Goal: Use online tool/utility: Utilize a website feature to perform a specific function

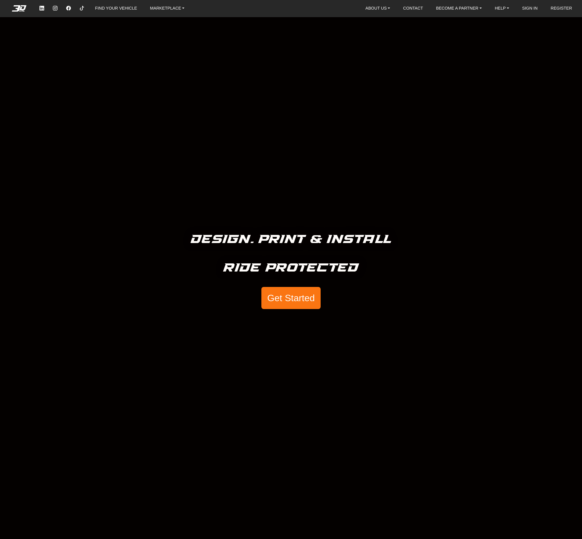
click at [303, 295] on button "Get Started" at bounding box center [290, 298] width 59 height 22
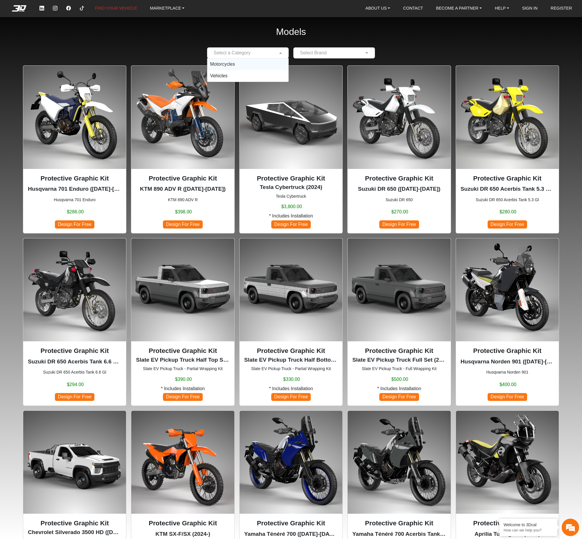
click at [270, 53] on input "text" at bounding box center [242, 52] width 64 height 7
click at [247, 66] on div "Motorcycles" at bounding box center [247, 64] width 81 height 12
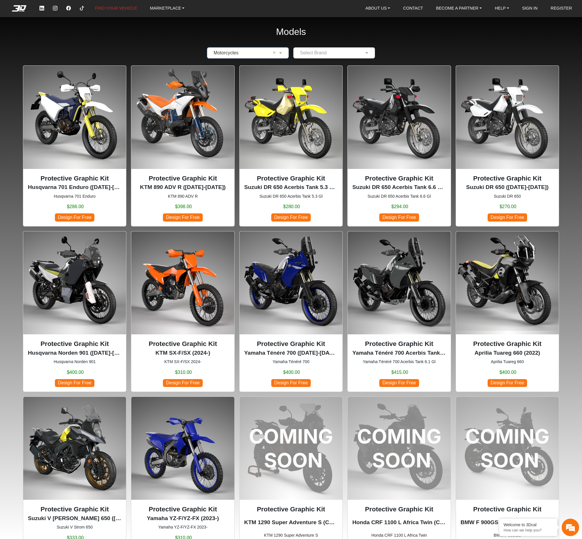
click at [506, 117] on img at bounding box center [507, 117] width 103 height 103
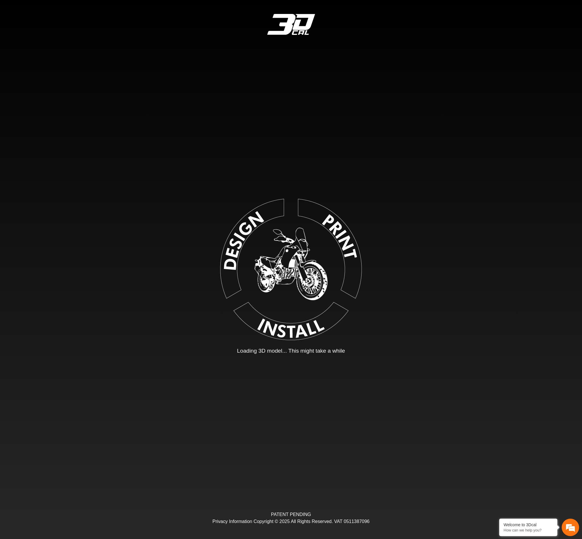
type input "*"
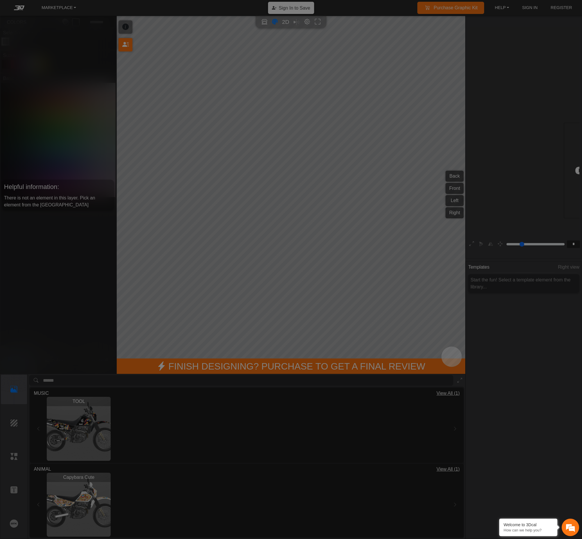
scroll to position [41, 87]
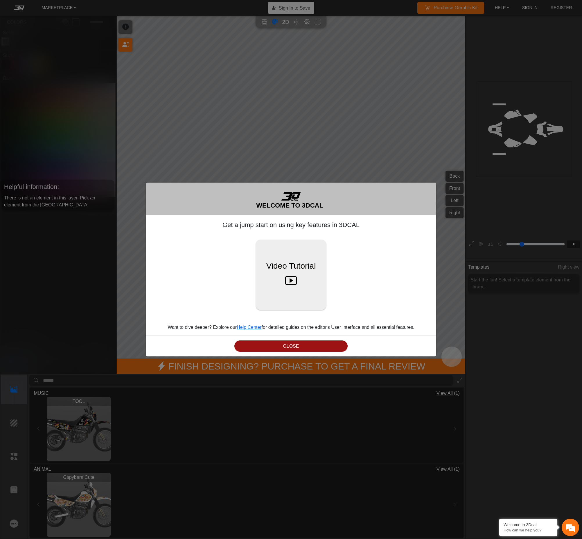
click at [288, 343] on button "CLOSE" at bounding box center [290, 345] width 113 height 11
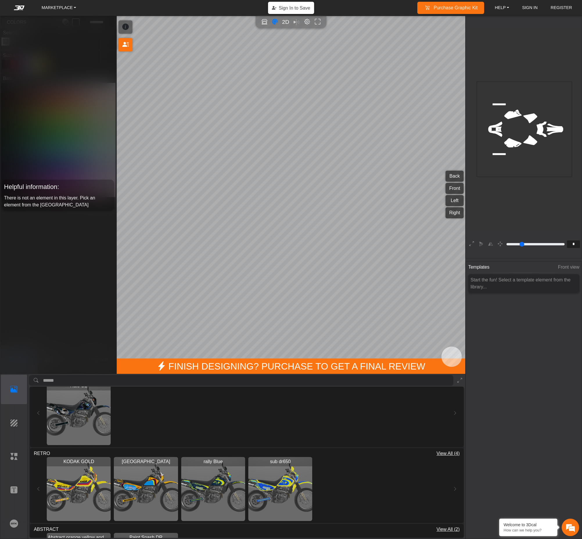
scroll to position [166, 0]
